Goal: Learn about a topic

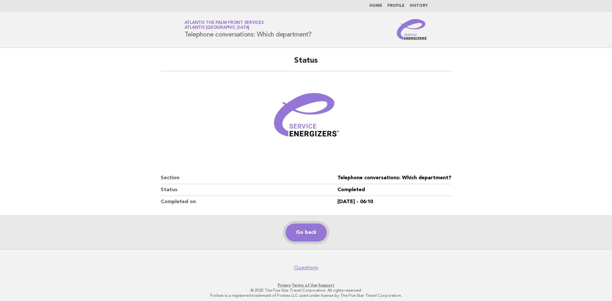
drag, startPoint x: 302, startPoint y: 233, endPoint x: 300, endPoint y: 230, distance: 3.4
click at [302, 232] on link "Go back" at bounding box center [306, 232] width 41 height 18
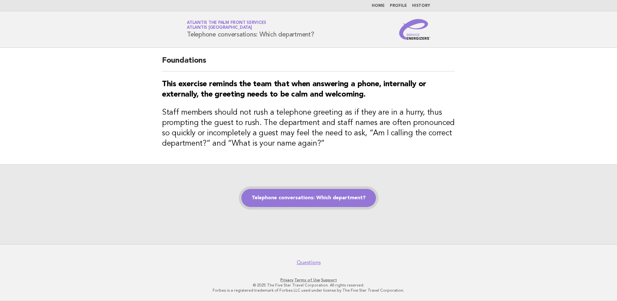
drag, startPoint x: 306, startPoint y: 197, endPoint x: 302, endPoint y: 193, distance: 5.9
click at [306, 197] on link "Telephone conversations: Which department?" at bounding box center [308, 198] width 135 height 18
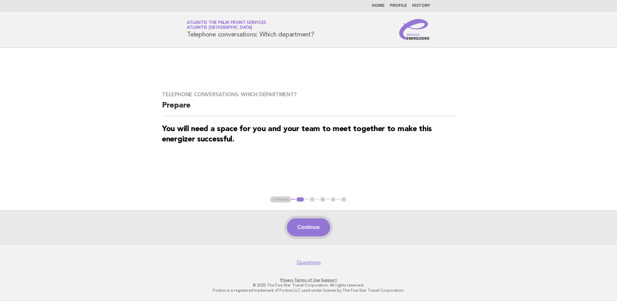
click at [318, 232] on button "Continue" at bounding box center [308, 227] width 43 height 18
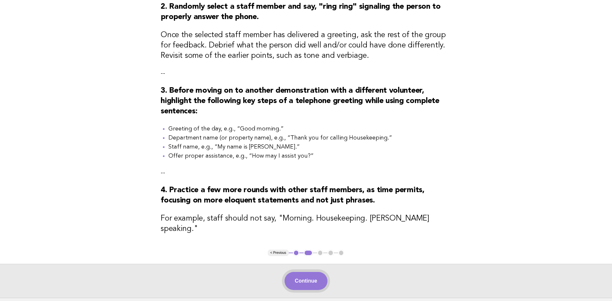
click at [307, 276] on button "Continue" at bounding box center [306, 281] width 43 height 18
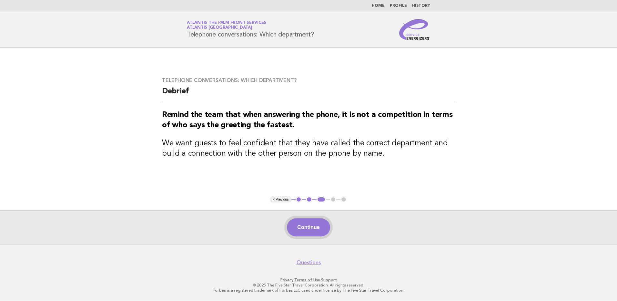
click at [315, 226] on button "Continue" at bounding box center [308, 227] width 43 height 18
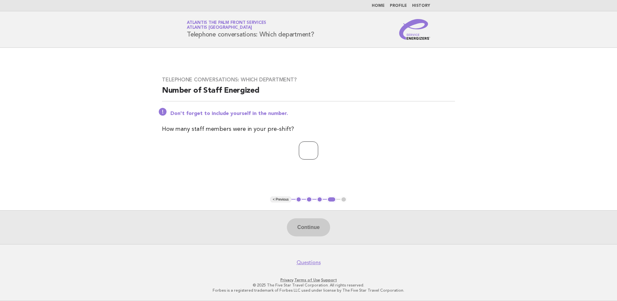
click at [303, 150] on input "number" at bounding box center [308, 150] width 19 height 18
type input "*"
click at [307, 228] on button "Continue" at bounding box center [308, 227] width 43 height 18
